Goal: Transaction & Acquisition: Book appointment/travel/reservation

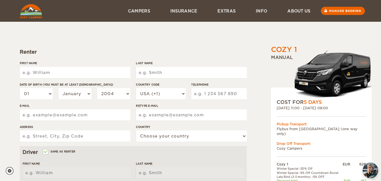
scroll to position [38, 0]
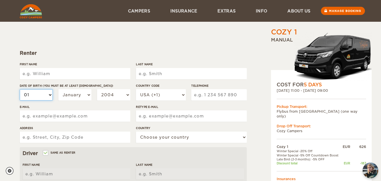
click at [45, 95] on select "01 02 03 04 05 06 07 08 09 10 11 12 13 14 15 16 17 18 19 20 21 22 23 24 25 26 2…" at bounding box center [36, 94] width 33 height 11
select select "15"
click at [20, 89] on select "01 02 03 04 05 06 07 08 09 10 11 12 13 14 15 16 17 18 19 20 21 22 23 24 25 26 2…" at bounding box center [36, 94] width 33 height 11
select select "15"
click at [84, 94] on select "January February March April May June July August September October November De…" at bounding box center [74, 94] width 33 height 11
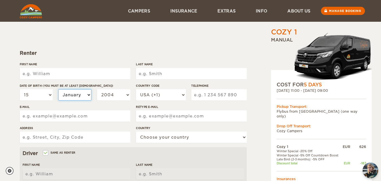
select select "05"
click at [58, 89] on select "January February March April May June July August September October November De…" at bounding box center [74, 94] width 33 height 11
select select "05"
click at [121, 94] on select "2004 2003 2002 2001 2000 1999 1998 1997 1996 1995 1994 1993 1992 1991 1990 1989…" at bounding box center [113, 94] width 33 height 11
select select "1994"
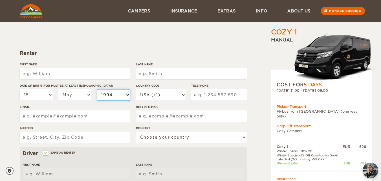
click at [97, 89] on select "2004 2003 2002 2001 2000 1999 1998 1997 1996 1995 1994 1993 1992 1991 1990 1989…" at bounding box center [113, 94] width 33 height 11
select select "1994"
click at [74, 72] on input "First Name" at bounding box center [75, 73] width 110 height 11
type input "[PERSON_NAME]"
type input "GANDU"
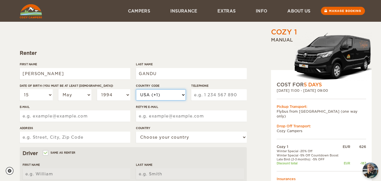
select select "44"
type input "7503758506"
type input "fgandu@gmail.com"
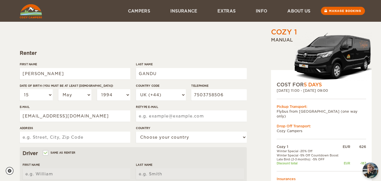
type input "fgandu@gmail.com"
type input "25 Blencarn Close"
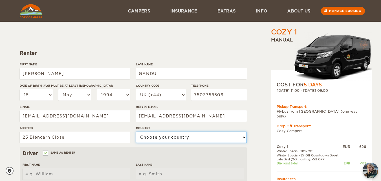
select select "221"
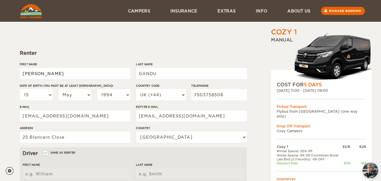
type input "FERNANDO"
type input "GANDU"
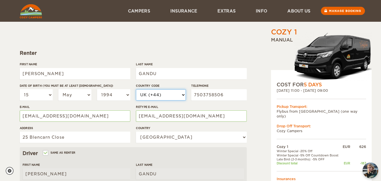
click at [168, 93] on select "USA (+1) UK (+44) Germany (+49) Algeria (+213) Andorra (+376) Angola (+244) Ang…" at bounding box center [161, 94] width 50 height 11
select select "34"
click at [136, 89] on select "USA (+1) UK (+44) Germany (+49) Algeria (+213) Andorra (+376) Angola (+244) Ang…" at bounding box center [161, 94] width 50 height 11
click at [225, 93] on input "7503758506" at bounding box center [218, 94] width 55 height 11
type input "7"
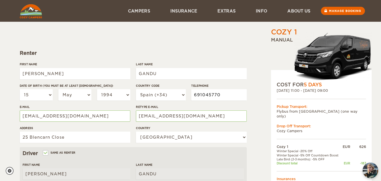
type input "691045770"
click at [113, 134] on input "25 Blencarn Close" at bounding box center [75, 136] width 110 height 11
click at [1, 128] on div "Cozy 1 Expand Collapse Total 634 EUR Manual COST FOR 5 Days 27. Nov 2025 11:00 …" at bounding box center [190, 145] width 381 height 366
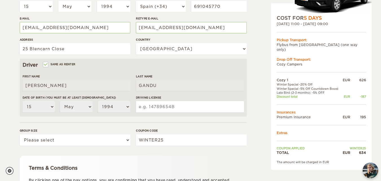
scroll to position [129, 0]
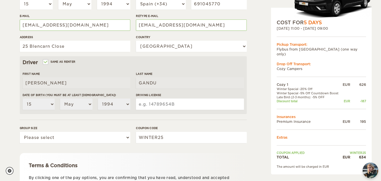
click at [150, 108] on input "Driving License" at bounding box center [190, 103] width 108 height 11
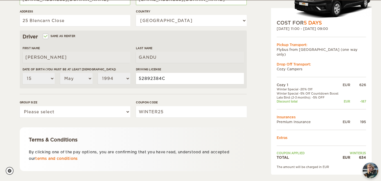
scroll to position [155, 0]
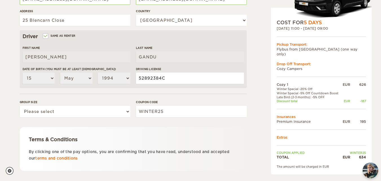
type input "52892384C"
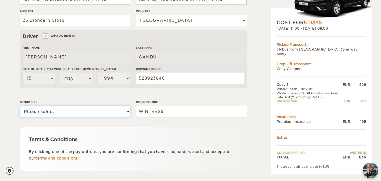
click at [99, 110] on select "Please select 1 2" at bounding box center [75, 111] width 110 height 11
select select "2"
click at [20, 106] on select "Please select 1 2" at bounding box center [75, 111] width 110 height 11
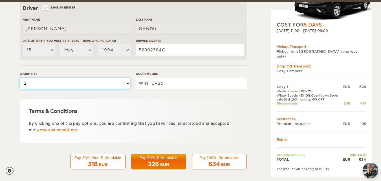
scroll to position [186, 0]
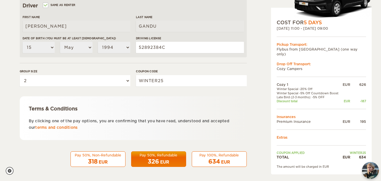
click at [369, 171] on img "chat-button" at bounding box center [370, 170] width 17 height 17
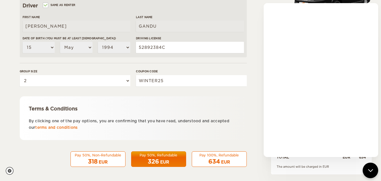
click at [164, 159] on div "EUR" at bounding box center [164, 162] width 9 height 6
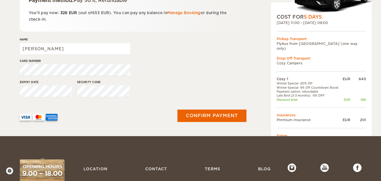
scroll to position [113, 0]
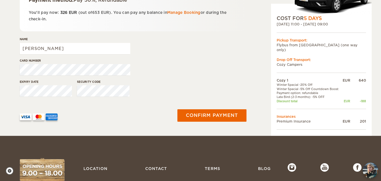
click at [142, 95] on div "Expiry date Security code" at bounding box center [133, 89] width 227 height 21
click at [162, 54] on div "Name FERNANDO" at bounding box center [133, 47] width 227 height 21
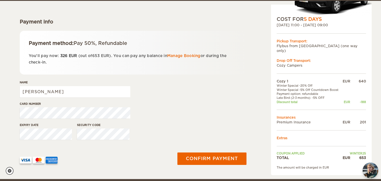
scroll to position [73, 0]
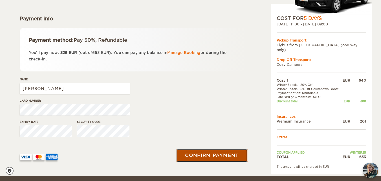
click at [223, 152] on button "Confirm payment" at bounding box center [211, 155] width 71 height 13
